Goal: Find specific page/section: Find specific page/section

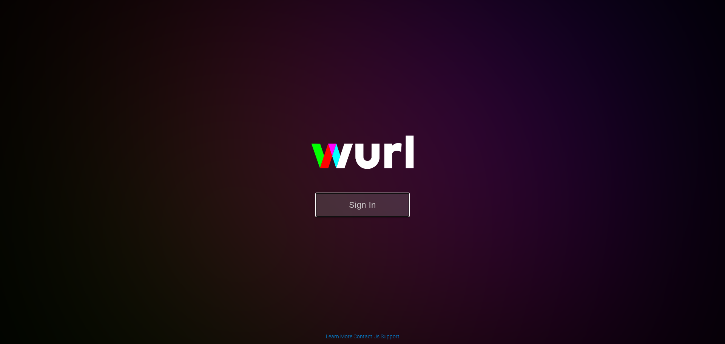
click at [387, 209] on button "Sign In" at bounding box center [362, 204] width 94 height 25
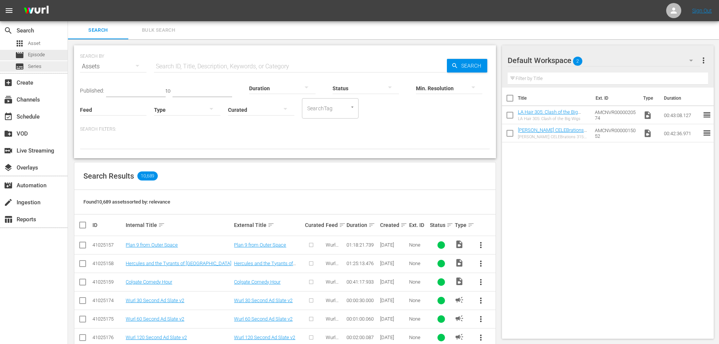
click at [46, 63] on div "subtitles Series" at bounding box center [34, 66] width 68 height 11
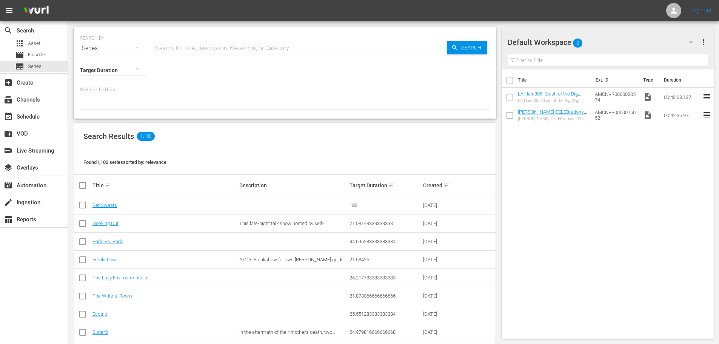
paste input "Amagi Brilliant Park"
drag, startPoint x: 187, startPoint y: 40, endPoint x: 191, endPoint y: 42, distance: 4.6
click at [188, 40] on input "text" at bounding box center [300, 48] width 293 height 18
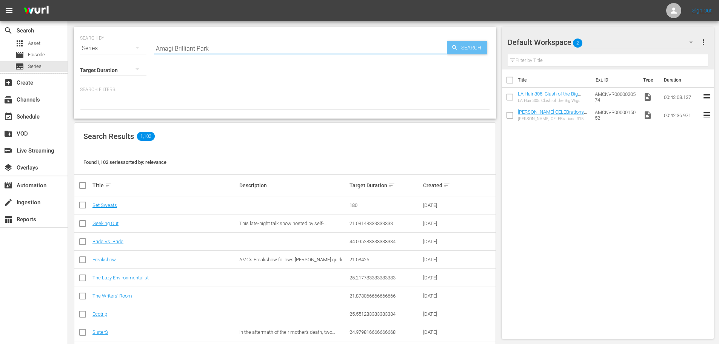
click at [464, 48] on span "Search" at bounding box center [472, 48] width 29 height 14
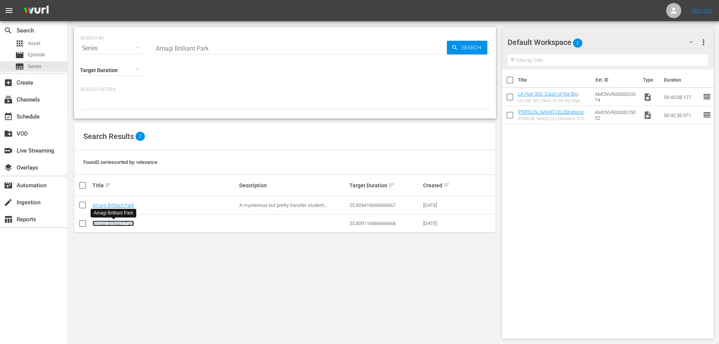
drag, startPoint x: 128, startPoint y: 221, endPoint x: 164, endPoint y: 197, distance: 43.4
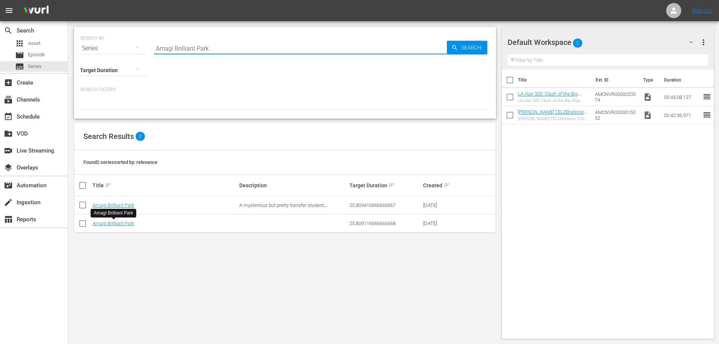
drag, startPoint x: 207, startPoint y: 45, endPoint x: 86, endPoint y: 45, distance: 121.2
click at [86, 45] on div "SEARCH BY Search By Series Search ID, Title, Description, Keywords, or Category…" at bounding box center [285, 43] width 410 height 27
paste input "56792303"
click at [472, 50] on span "Search" at bounding box center [472, 48] width 29 height 14
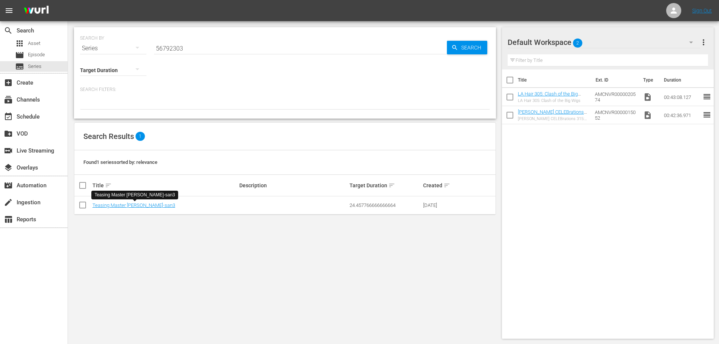
click at [77, 43] on div "SEARCH BY Search By Series Search ID, Title, Description, Keywords, or Category…" at bounding box center [285, 72] width 422 height 91
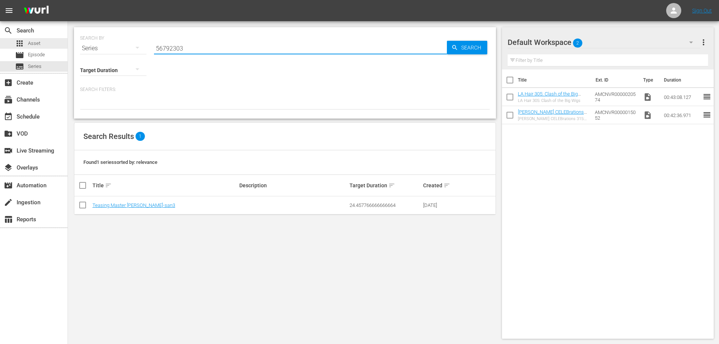
paste input "8462"
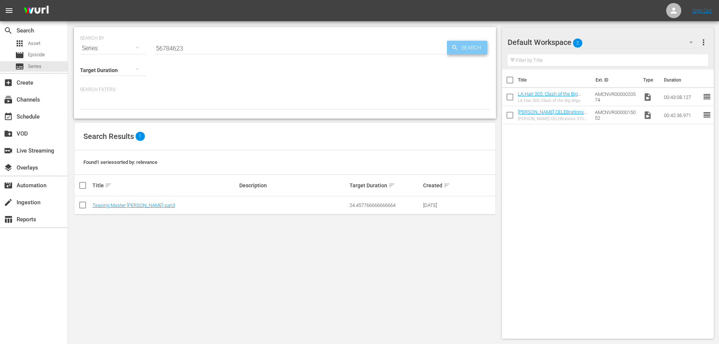
click at [451, 49] on div "Search" at bounding box center [467, 48] width 40 height 14
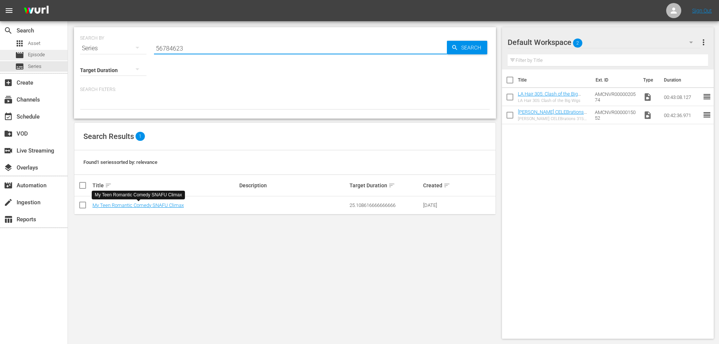
drag, startPoint x: 210, startPoint y: 49, endPoint x: 59, endPoint y: 51, distance: 151.8
click at [68, 0] on div "search Search apps Asset movie Episode subtitles Series add_box Create subscrip…" at bounding box center [393, 0] width 651 height 0
paste input "4"
type input "56784624"
click at [101, 203] on link "Kokoro Connect" at bounding box center [109, 205] width 34 height 6
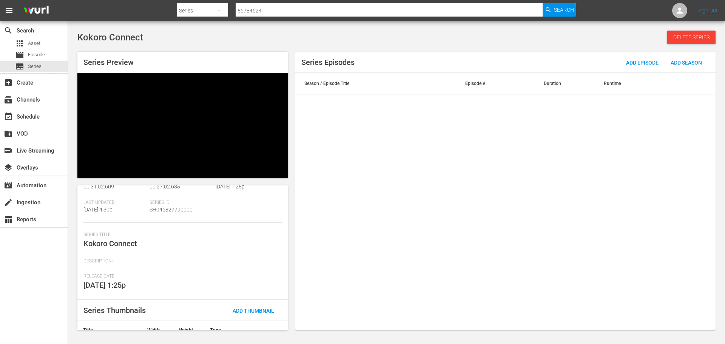
scroll to position [86, 0]
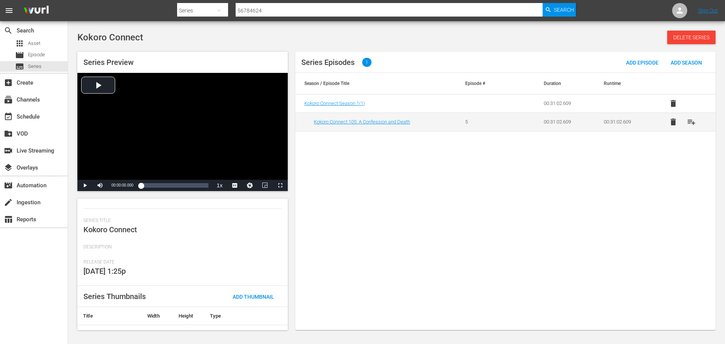
drag, startPoint x: 271, startPoint y: 12, endPoint x: 176, endPoint y: 11, distance: 95.9
click at [177, 11] on div "Search By Series Search ID, Title, Description, Keywords, or Category 56784624 …" at bounding box center [376, 11] width 399 height 18
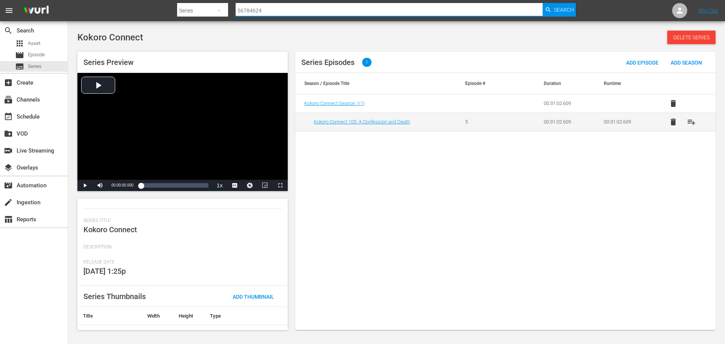
paste input "92299"
type input "56792299"
click at [565, 9] on span "Search" at bounding box center [564, 10] width 20 height 14
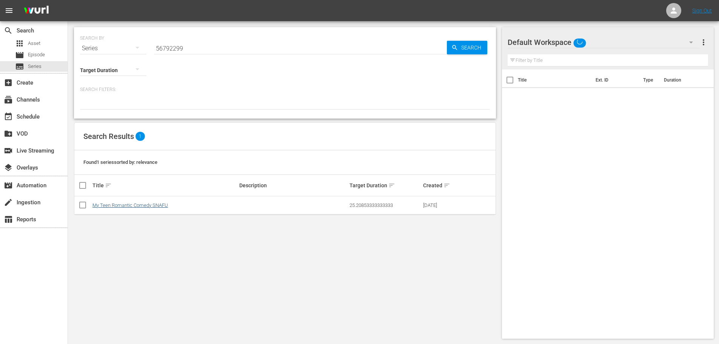
click at [161, 202] on td "My Teen Romantic Comedy SNAFU" at bounding box center [164, 205] width 147 height 18
click at [160, 203] on link "My Teen Romantic Comedy SNAFU" at bounding box center [129, 205] width 75 height 6
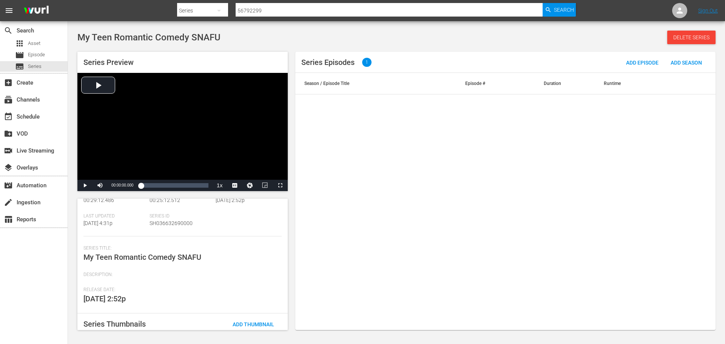
scroll to position [99, 0]
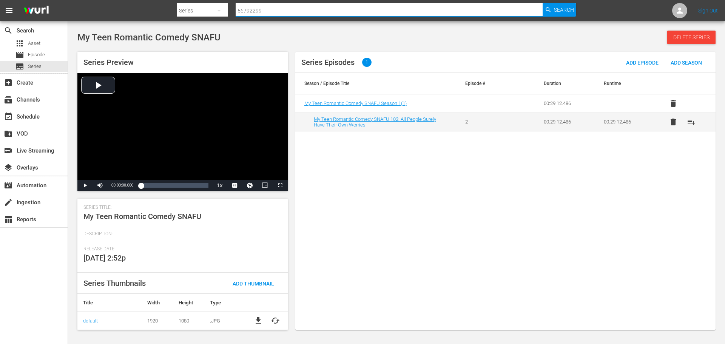
drag, startPoint x: 259, startPoint y: 9, endPoint x: 189, endPoint y: 5, distance: 70.0
click at [196, 6] on div "Search By Series Search ID, Title, Description, Keywords, or Category 56792299 …" at bounding box center [376, 11] width 399 height 18
paste input "84624"
type input "56784624"
click at [547, 9] on icon "button" at bounding box center [548, 9] width 7 height 7
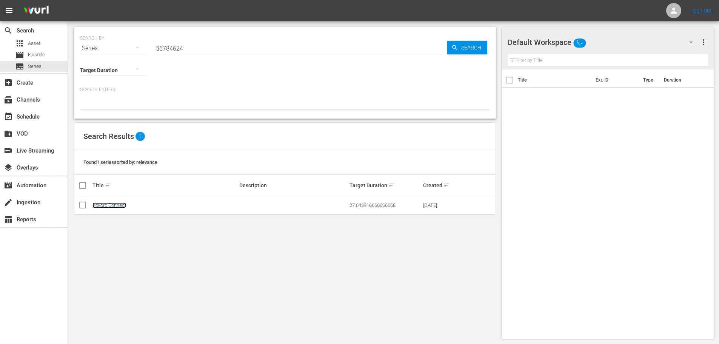
click at [112, 205] on link "Kokoro Connect" at bounding box center [109, 205] width 34 height 6
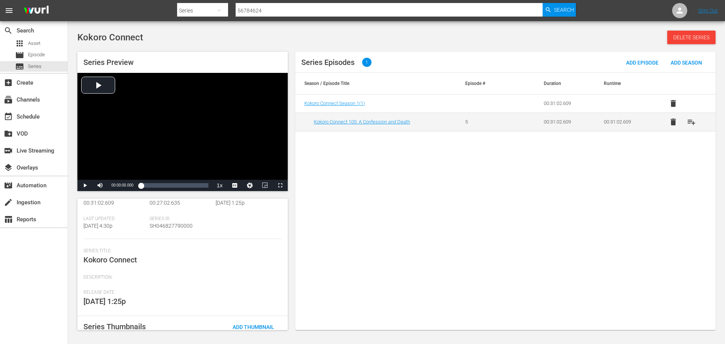
scroll to position [99, 0]
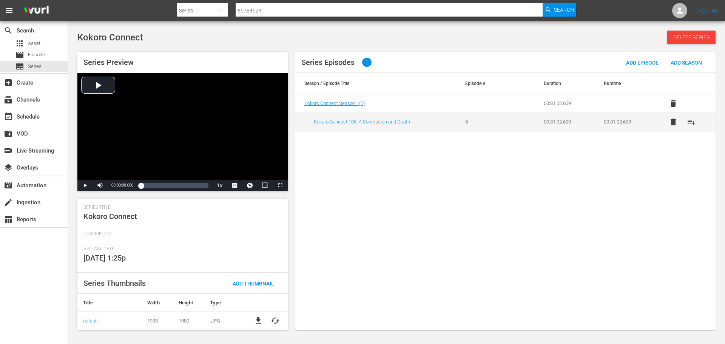
click at [186, 11] on div "Search By Series Search ID, Title, Description, Keywords, or Category 56784624 …" at bounding box center [376, 11] width 399 height 18
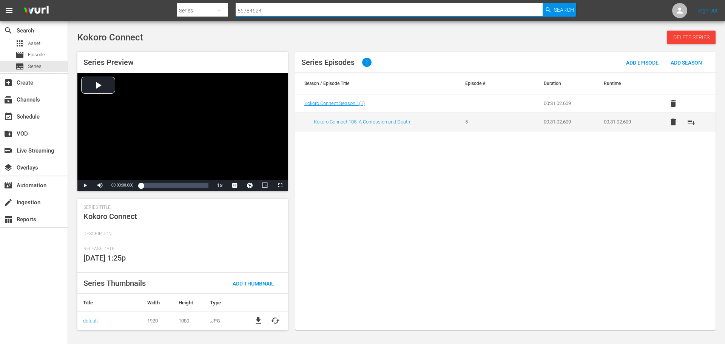
paste input "92155"
type input "56792155"
click at [553, 13] on div "Search" at bounding box center [558, 10] width 33 height 14
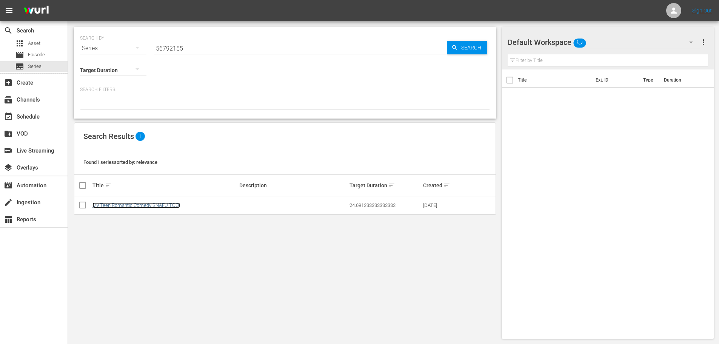
click at [120, 208] on link "My Teen Romantic Comedy SNAFU TOO!" at bounding box center [136, 205] width 88 height 6
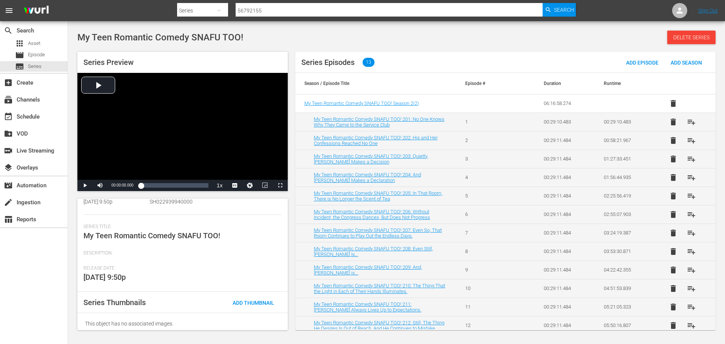
scroll to position [85, 0]
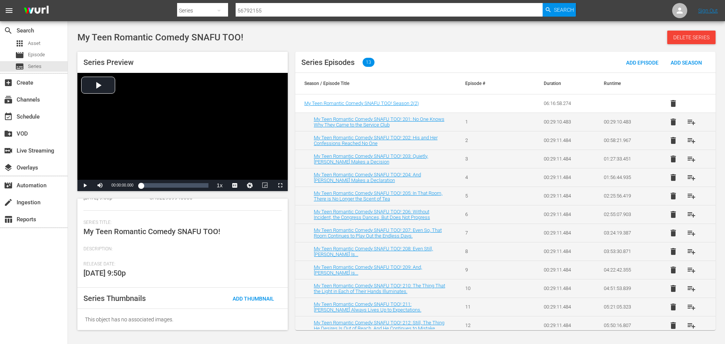
click at [427, 33] on div "My Teen Romantic Comedy SNAFU TOO! Delete Series" at bounding box center [396, 38] width 638 height 14
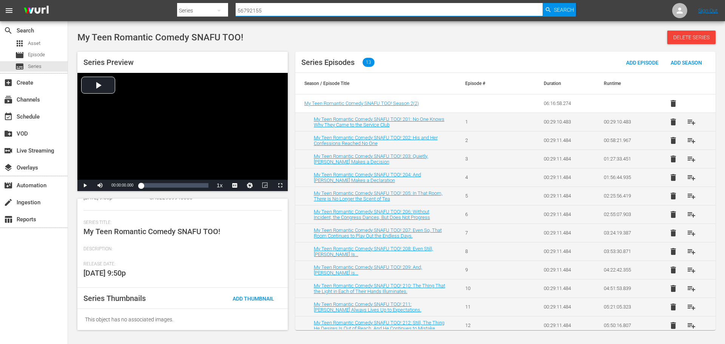
drag, startPoint x: 259, startPoint y: 9, endPoint x: 182, endPoint y: 8, distance: 77.0
click at [182, 8] on div "Search By Series Search ID, Title, Description, Keywords, or Category 56792155 …" at bounding box center [376, 11] width 399 height 18
paste input "84620"
type input "56784620"
click at [554, 9] on span "Search" at bounding box center [564, 10] width 20 height 14
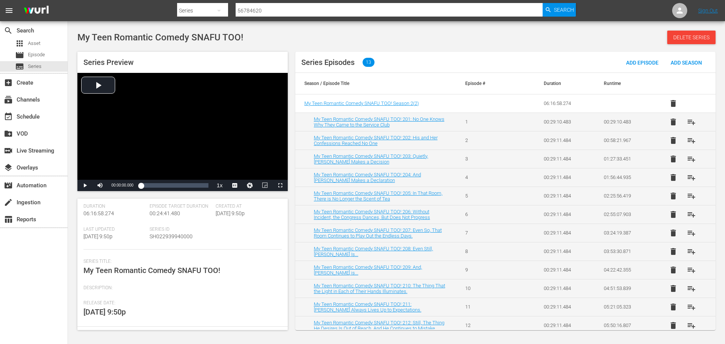
scroll to position [85, 0]
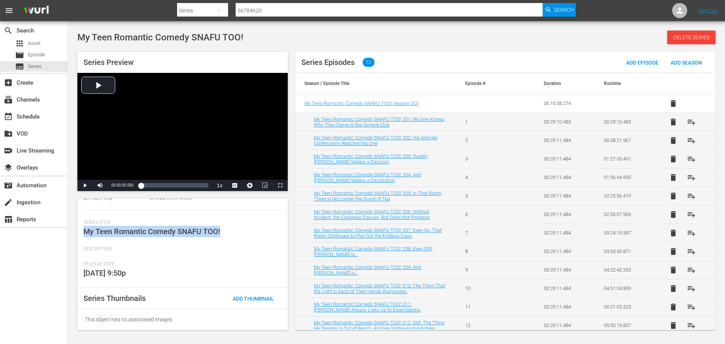
drag, startPoint x: 223, startPoint y: 227, endPoint x: 83, endPoint y: 229, distance: 139.7
click at [83, 229] on div "Series Title: My Teen Romantic Comedy SNAFU TOO!" at bounding box center [182, 233] width 198 height 26
copy span "My Teen Romantic Comedy SNAFU TOO!"
click at [183, 230] on span "My Teen Romantic Comedy SNAFU TOO!" at bounding box center [151, 231] width 137 height 9
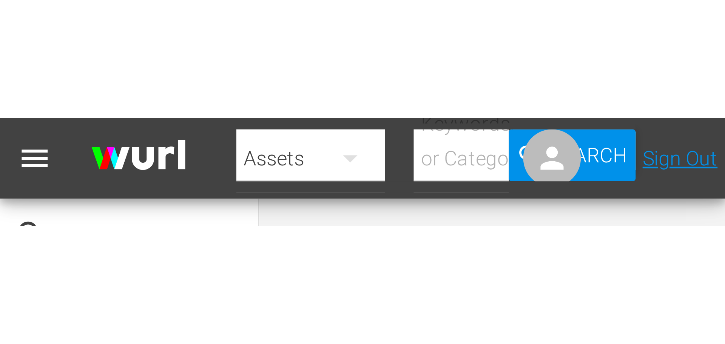
scroll to position [115, 0]
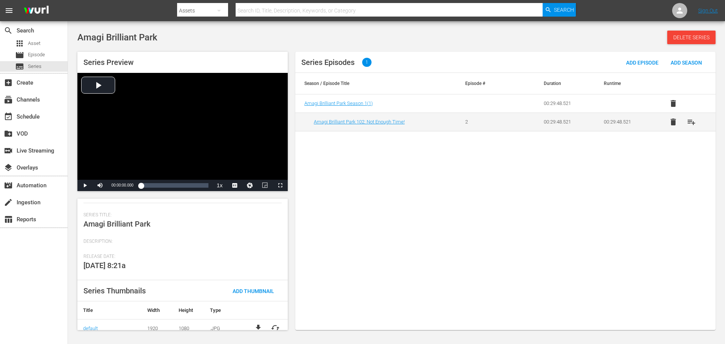
scroll to position [99, 0]
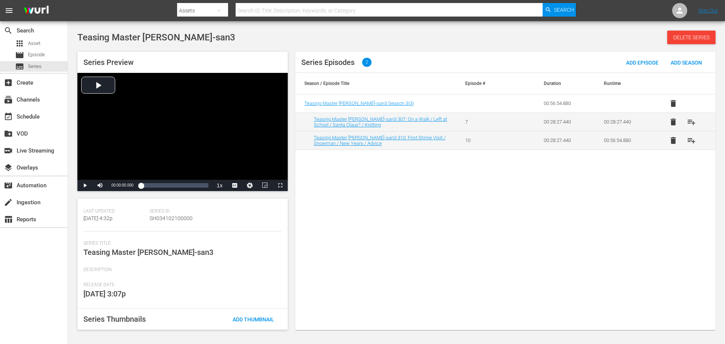
scroll to position [99, 0]
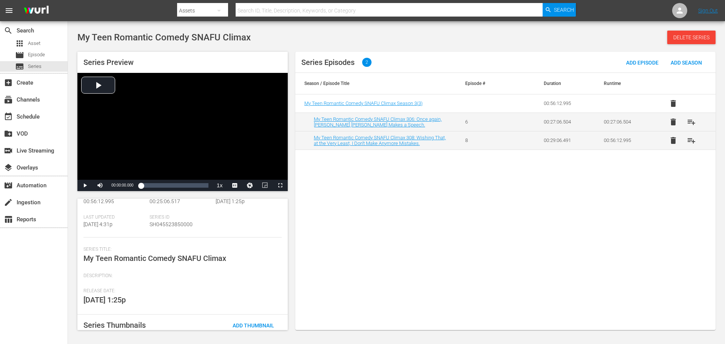
scroll to position [99, 0]
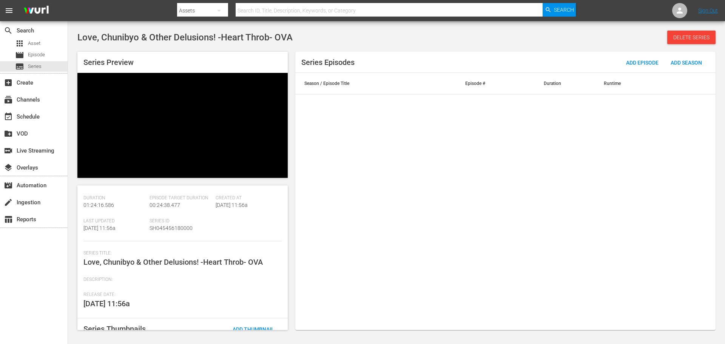
scroll to position [71, 0]
